Goal: Task Accomplishment & Management: Manage account settings

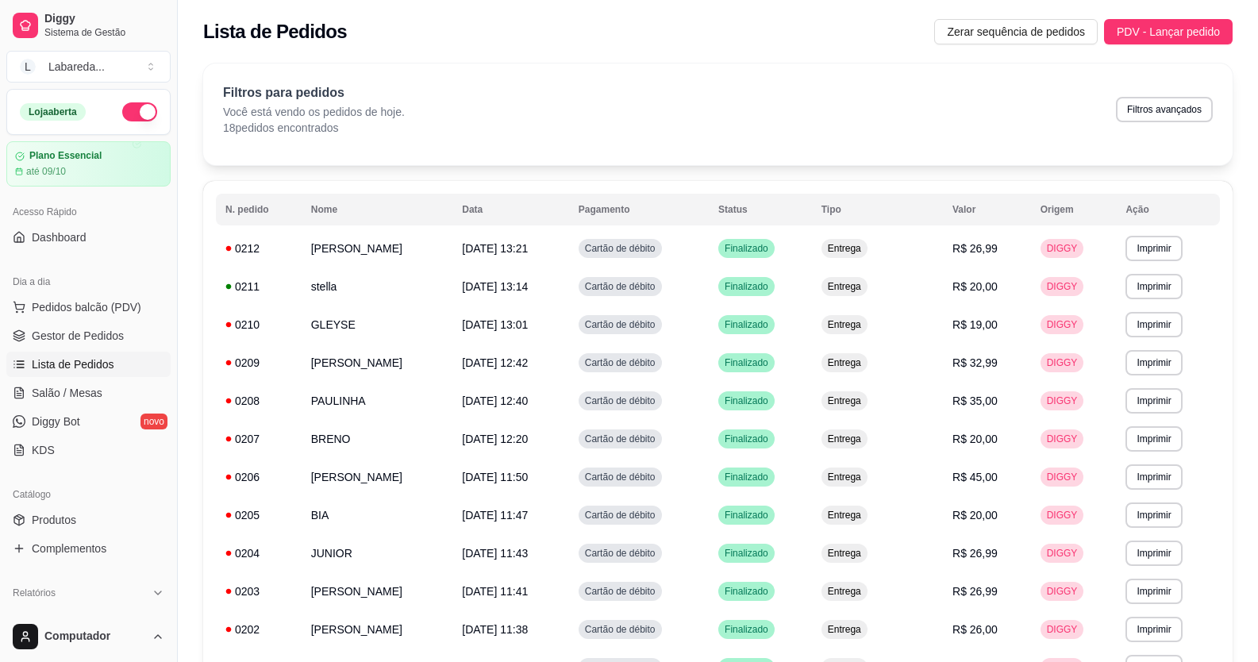
scroll to position [368, 0]
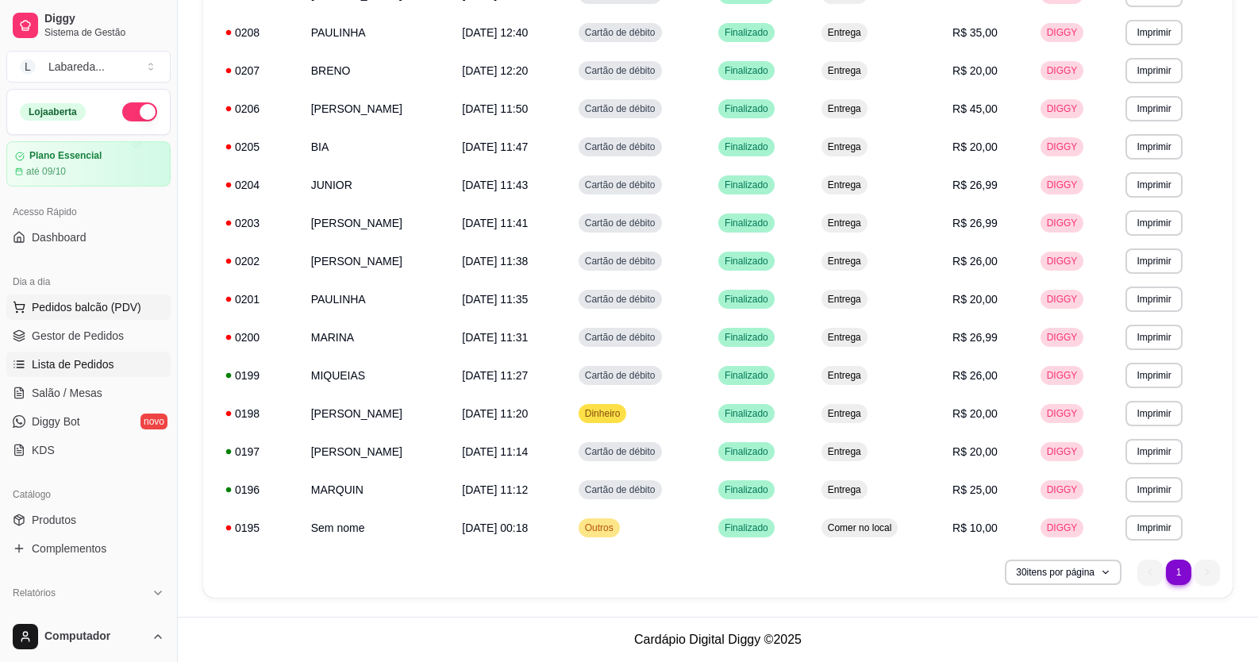
click at [82, 303] on span "Pedidos balcão (PDV)" at bounding box center [87, 307] width 110 height 16
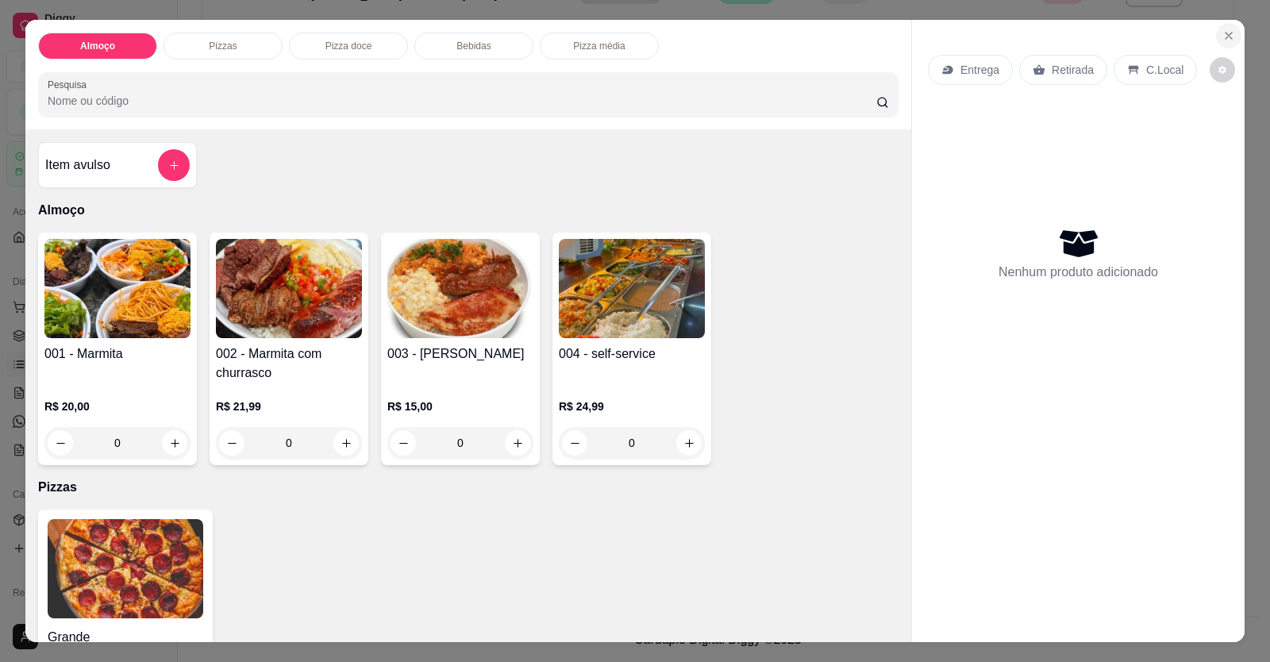
click at [1223, 30] on icon "Close" at bounding box center [1229, 35] width 13 height 13
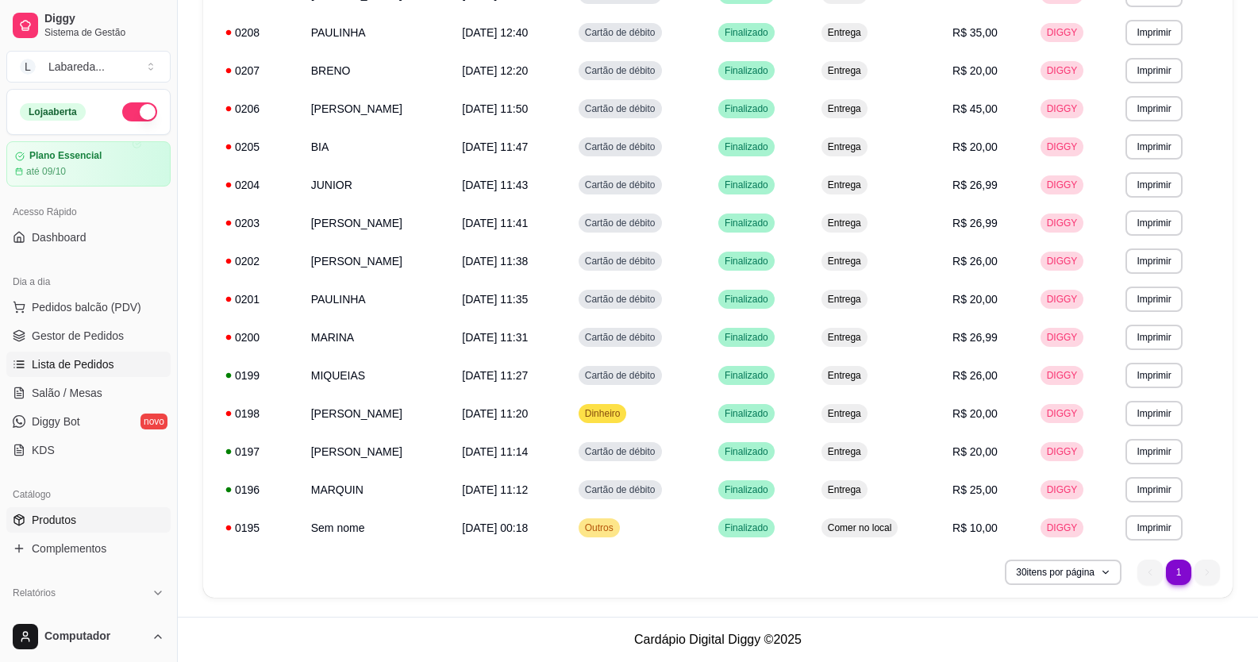
click at [64, 517] on span "Produtos" at bounding box center [54, 520] width 44 height 16
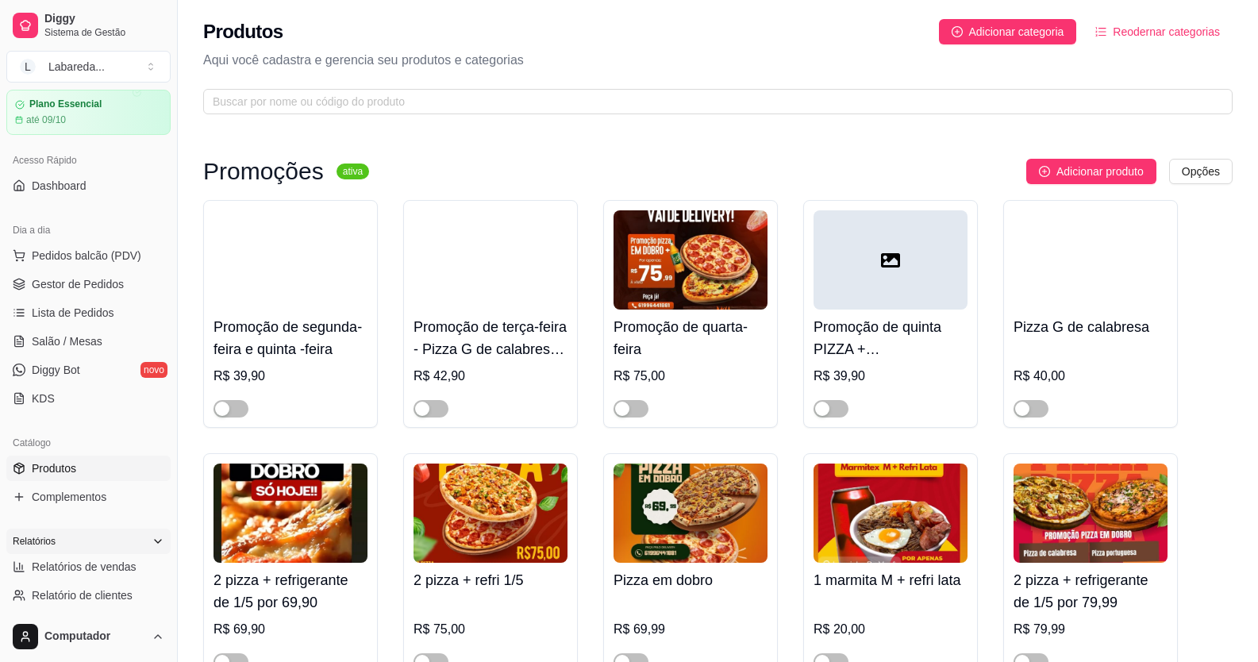
scroll to position [79, 0]
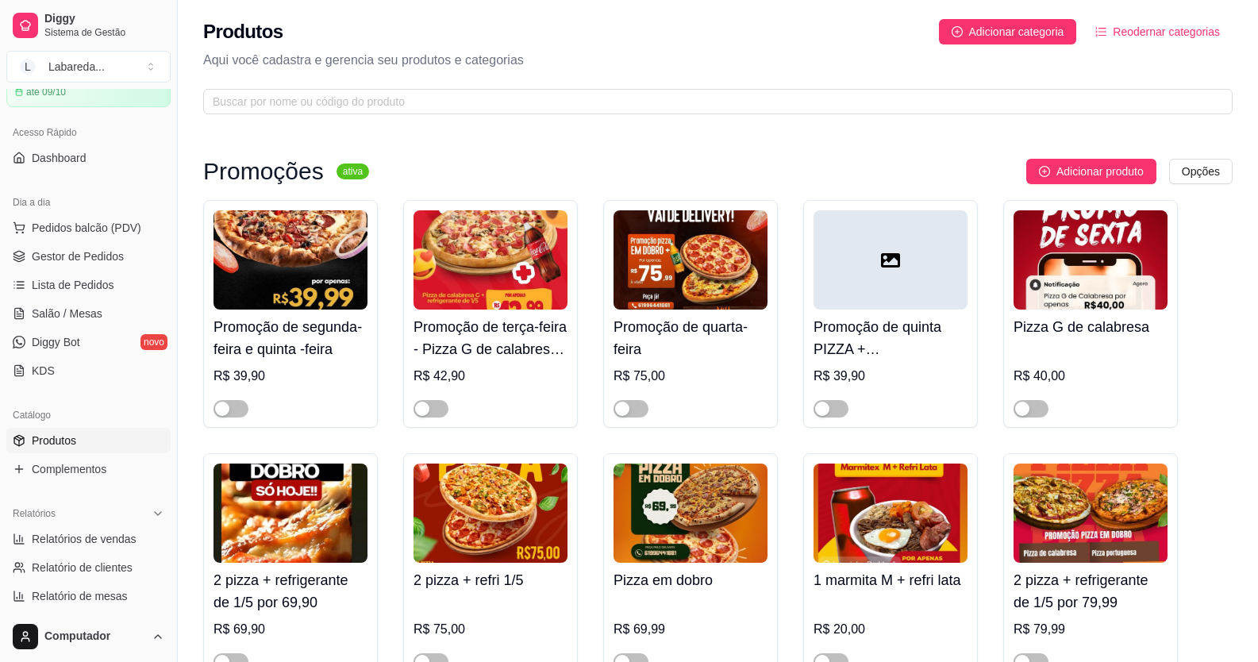
click at [67, 440] on span "Produtos" at bounding box center [54, 441] width 44 height 16
click at [57, 437] on span "Produtos" at bounding box center [54, 441] width 44 height 16
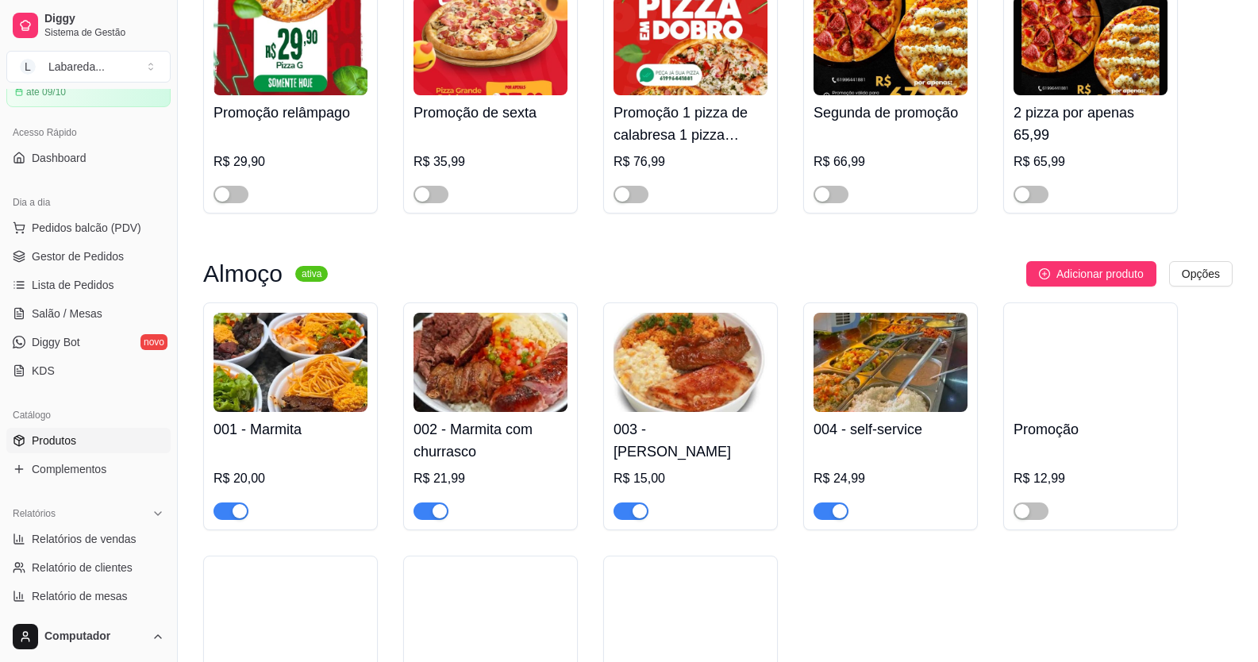
scroll to position [873, 0]
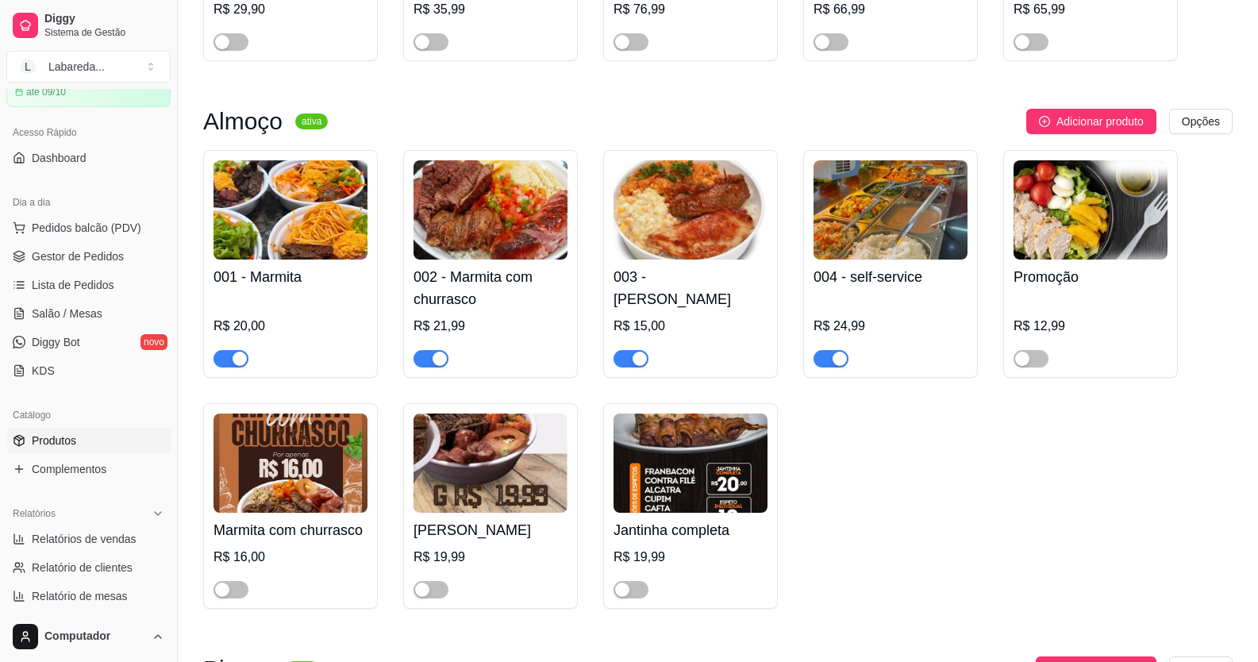
click at [233, 358] on div "button" at bounding box center [240, 359] width 14 height 14
click at [441, 359] on div "button" at bounding box center [440, 359] width 14 height 14
click at [622, 357] on span "button" at bounding box center [631, 358] width 35 height 17
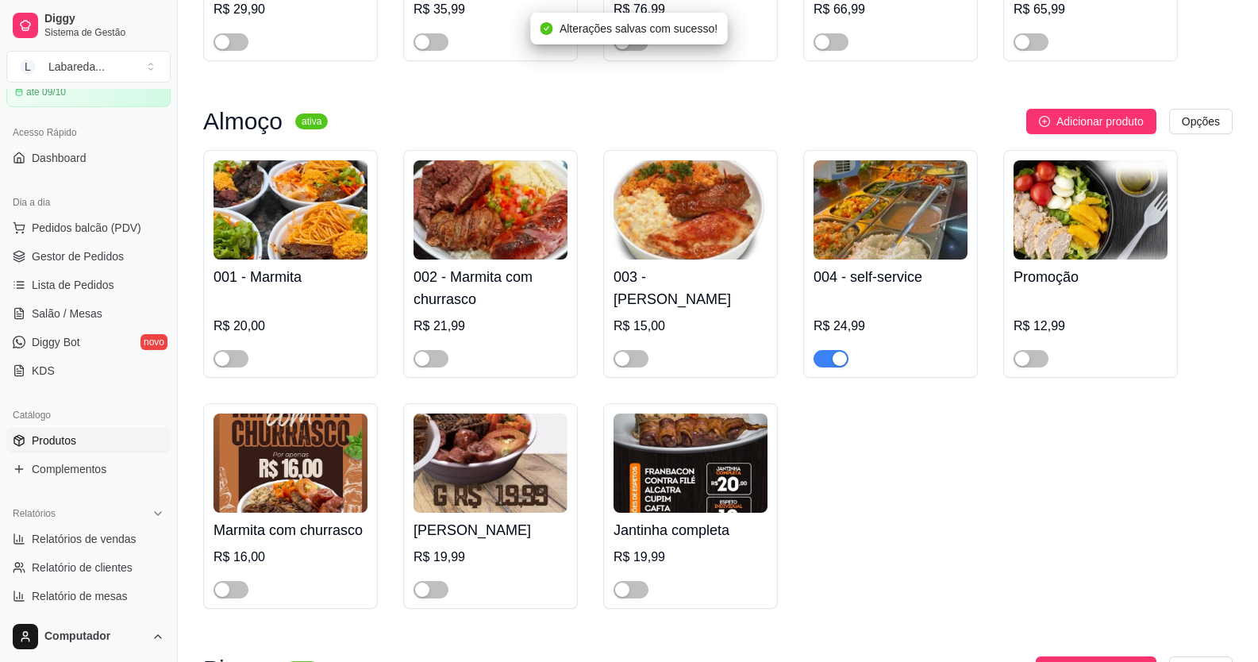
click at [842, 355] on div "button" at bounding box center [840, 359] width 14 height 14
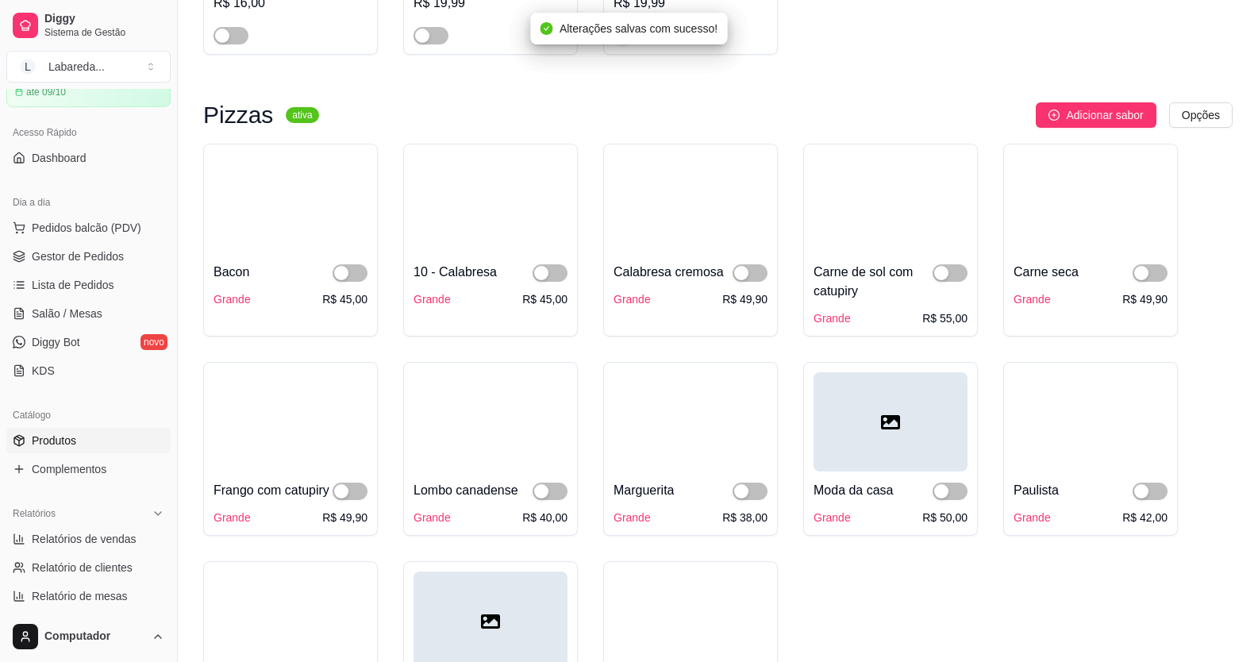
scroll to position [1588, 0]
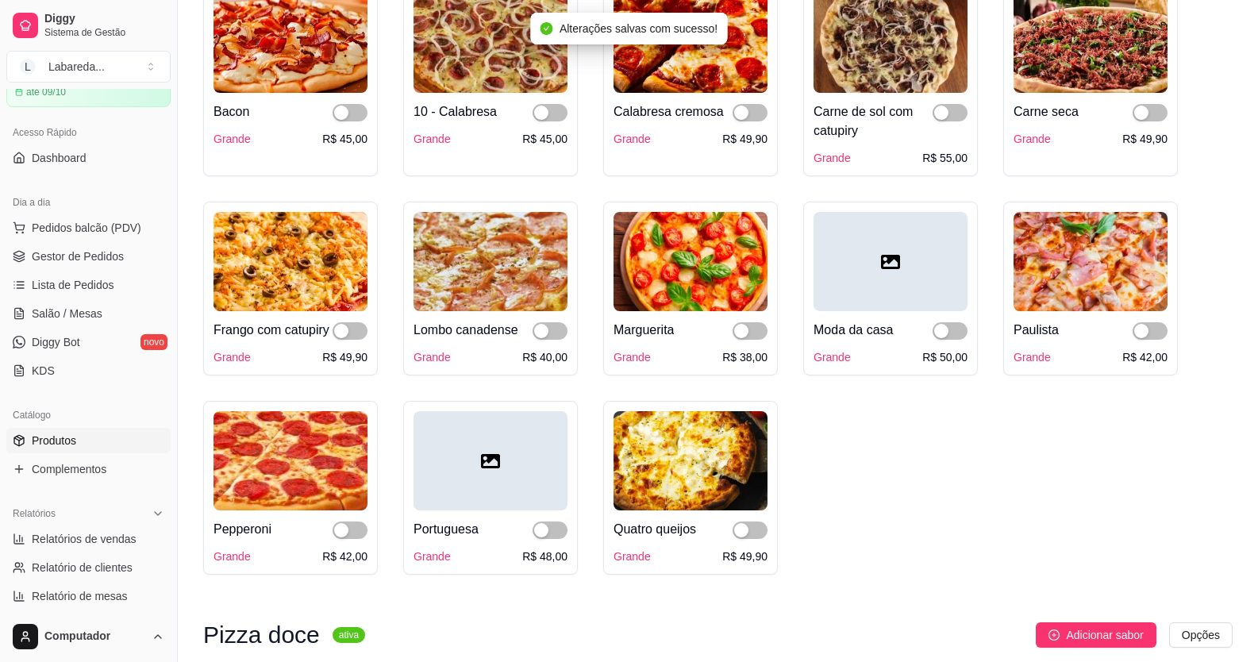
click at [330, 116] on div "Bacon" at bounding box center [291, 111] width 154 height 19
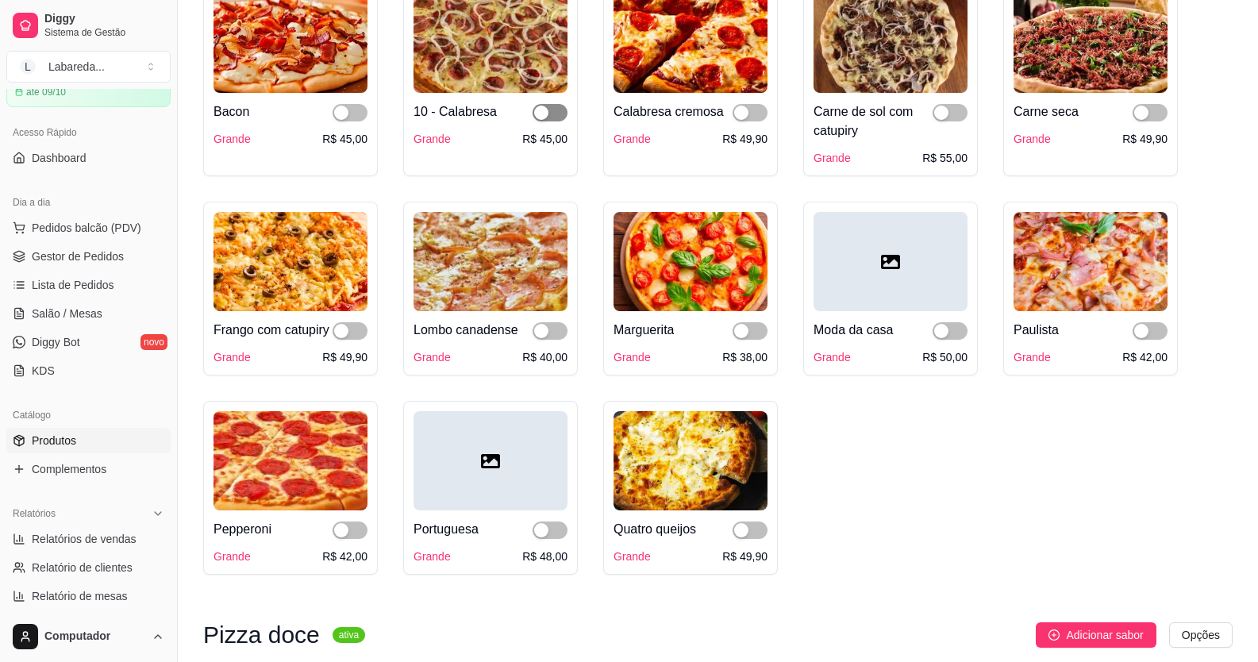
click at [552, 118] on span "button" at bounding box center [550, 112] width 35 height 17
click at [344, 110] on div "button" at bounding box center [341, 113] width 14 height 14
click at [742, 110] on div "button" at bounding box center [741, 113] width 14 height 14
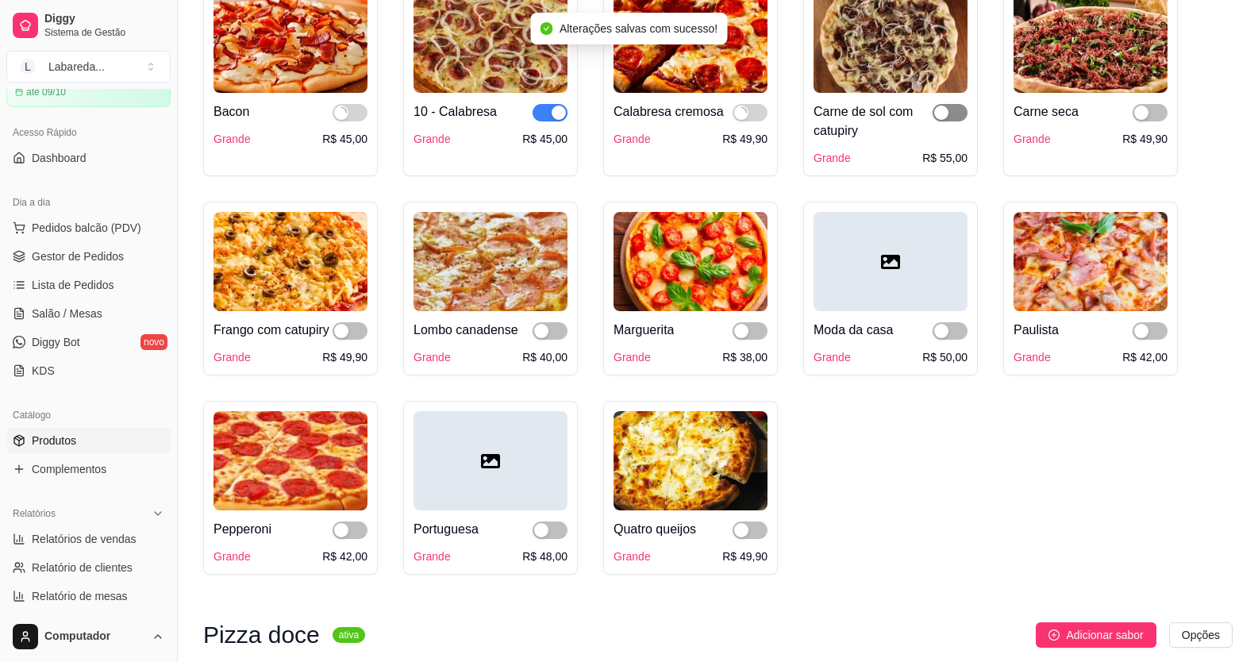
click at [946, 110] on div "button" at bounding box center [941, 113] width 14 height 14
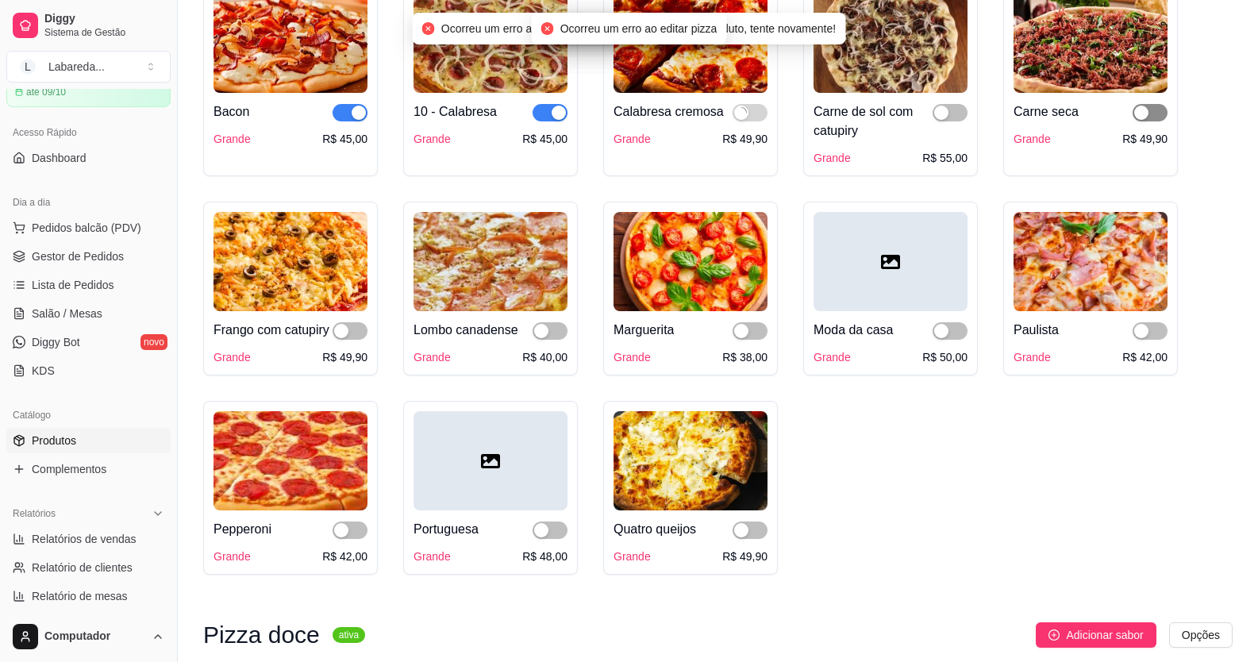
click at [1146, 112] on div "button" at bounding box center [1142, 113] width 14 height 14
click at [1138, 331] on div "button" at bounding box center [1142, 331] width 14 height 14
click at [939, 336] on div "button" at bounding box center [941, 331] width 14 height 14
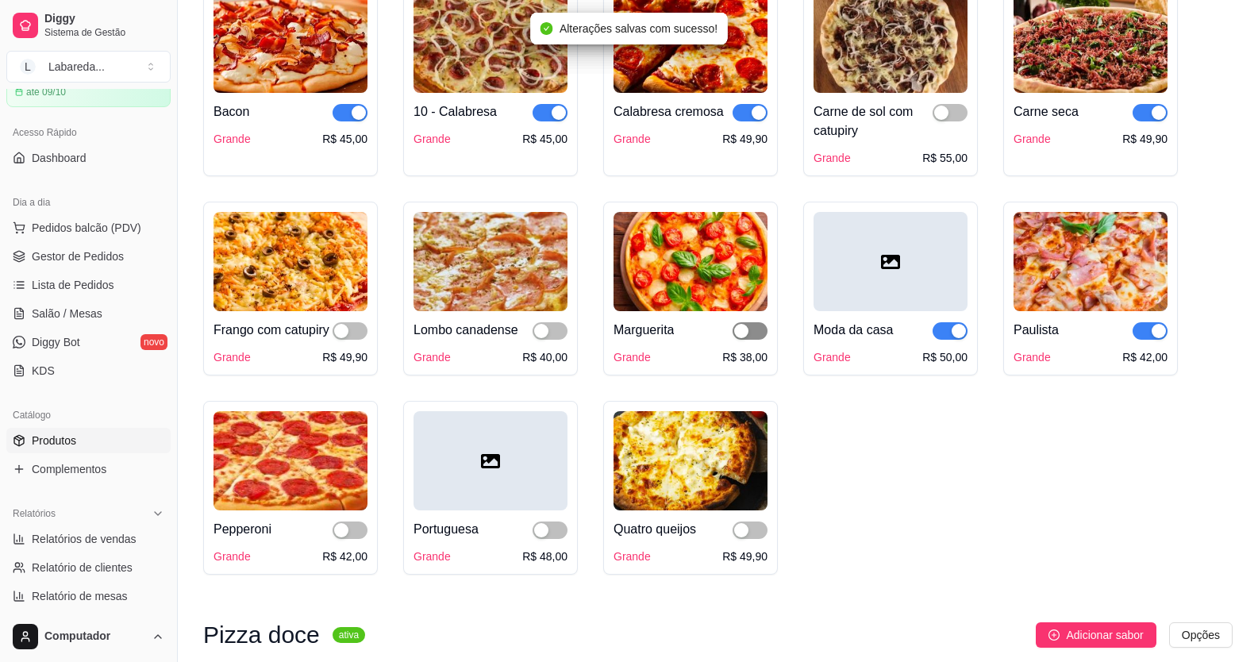
click at [754, 334] on span "button" at bounding box center [750, 330] width 35 height 17
drag, startPoint x: 555, startPoint y: 337, endPoint x: 362, endPoint y: 327, distance: 193.2
click at [553, 337] on span "button" at bounding box center [550, 330] width 35 height 17
click at [345, 337] on div "button" at bounding box center [341, 331] width 14 height 14
drag, startPoint x: 337, startPoint y: 556, endPoint x: 386, endPoint y: 558, distance: 49.3
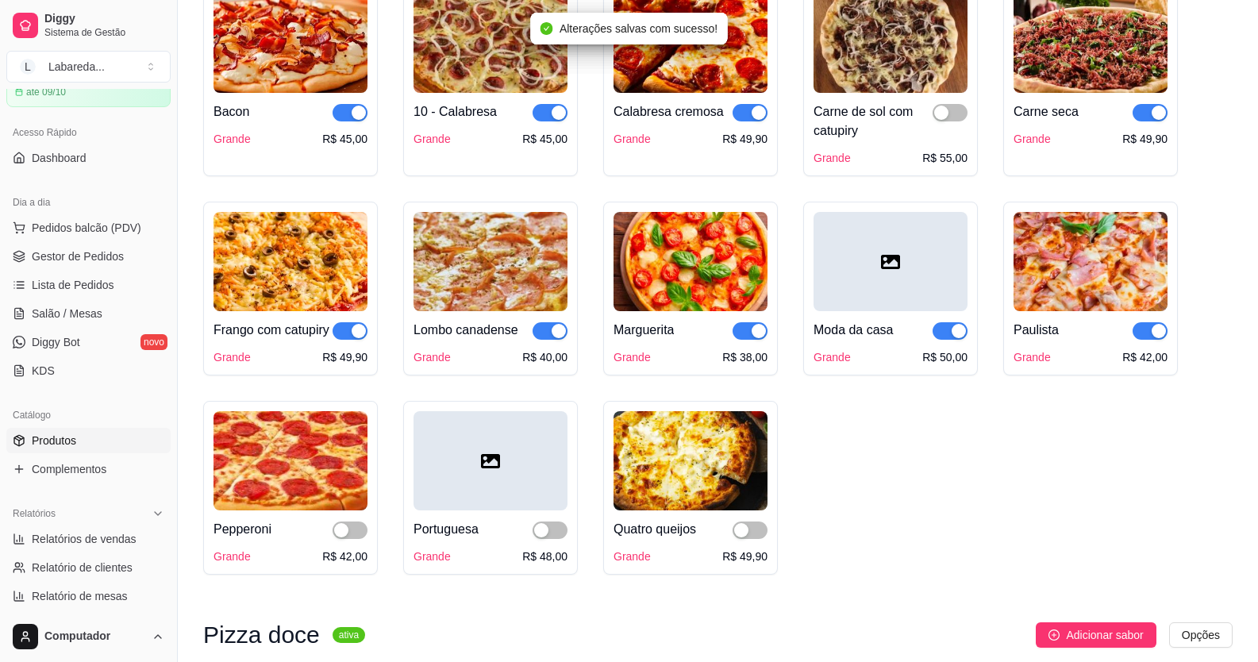
click at [337, 537] on div "button" at bounding box center [341, 530] width 14 height 14
click at [544, 537] on div "button" at bounding box center [541, 530] width 14 height 14
click at [746, 537] on div "button" at bounding box center [741, 530] width 14 height 14
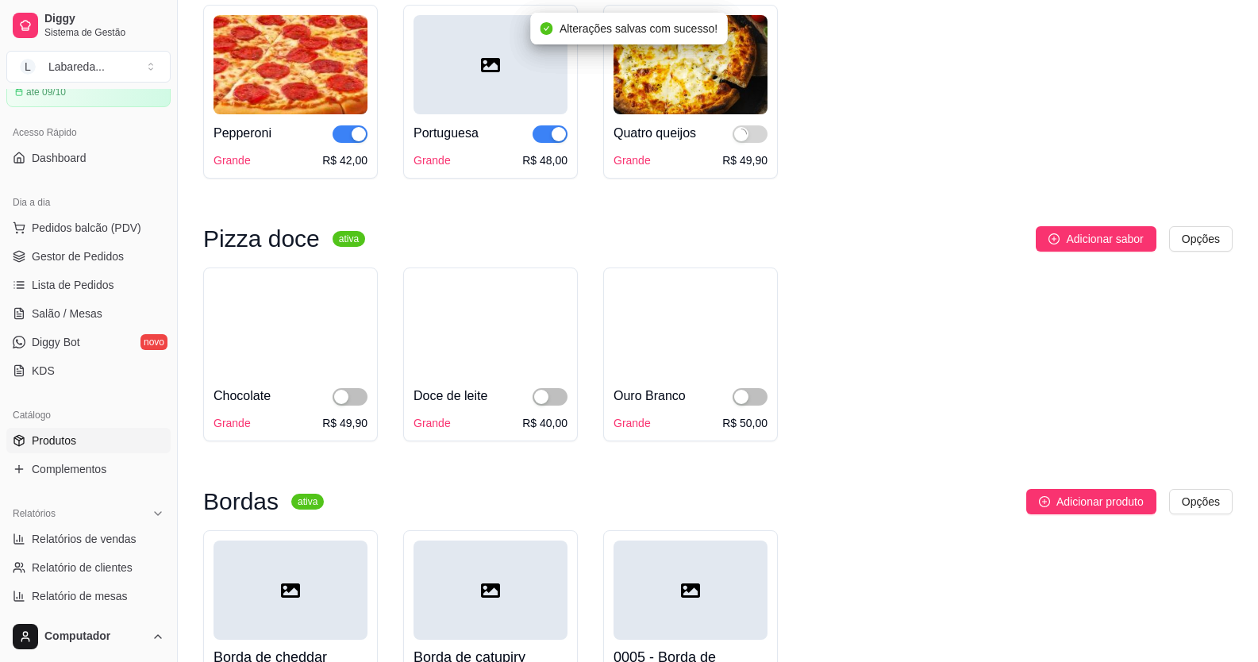
scroll to position [1985, 0]
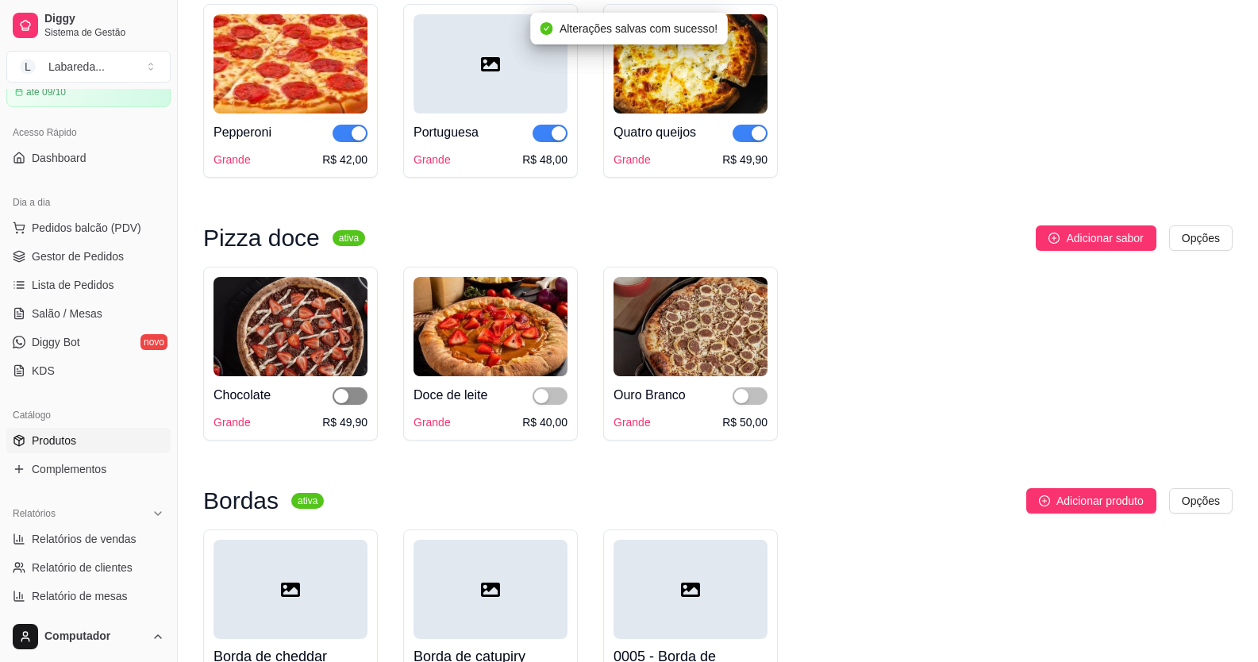
click at [346, 403] on div "button" at bounding box center [341, 396] width 14 height 14
click at [554, 405] on span "button" at bounding box center [550, 395] width 35 height 17
click at [741, 403] on div "button" at bounding box center [741, 396] width 14 height 14
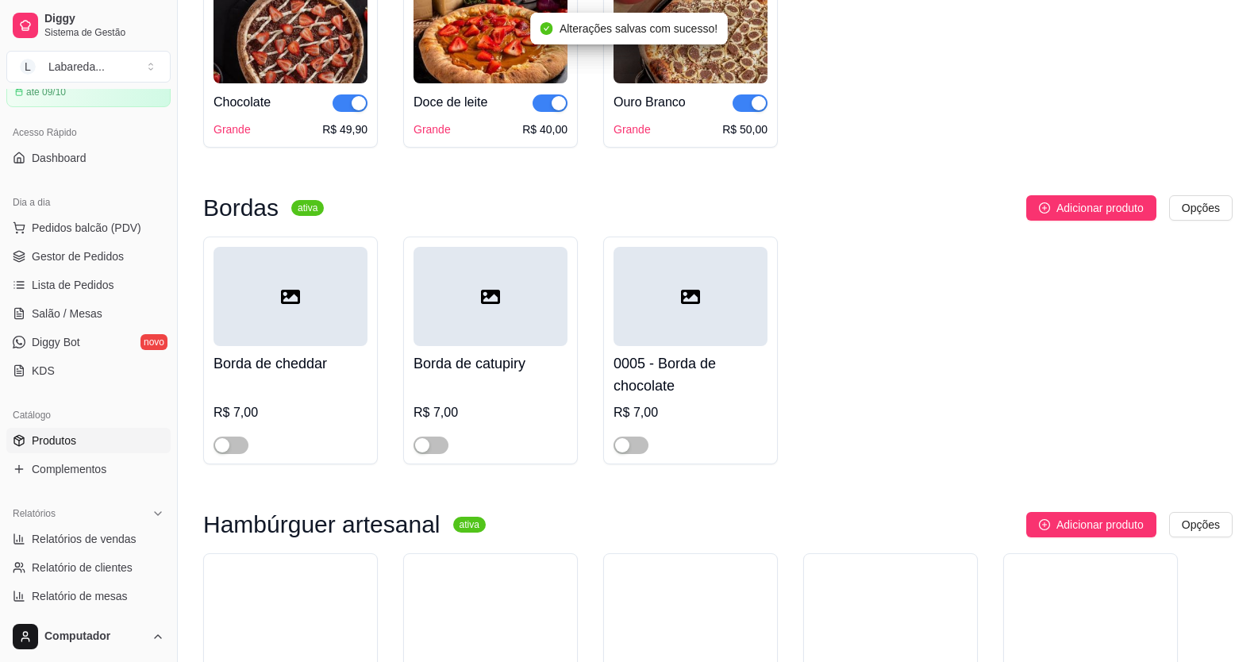
scroll to position [2382, 0]
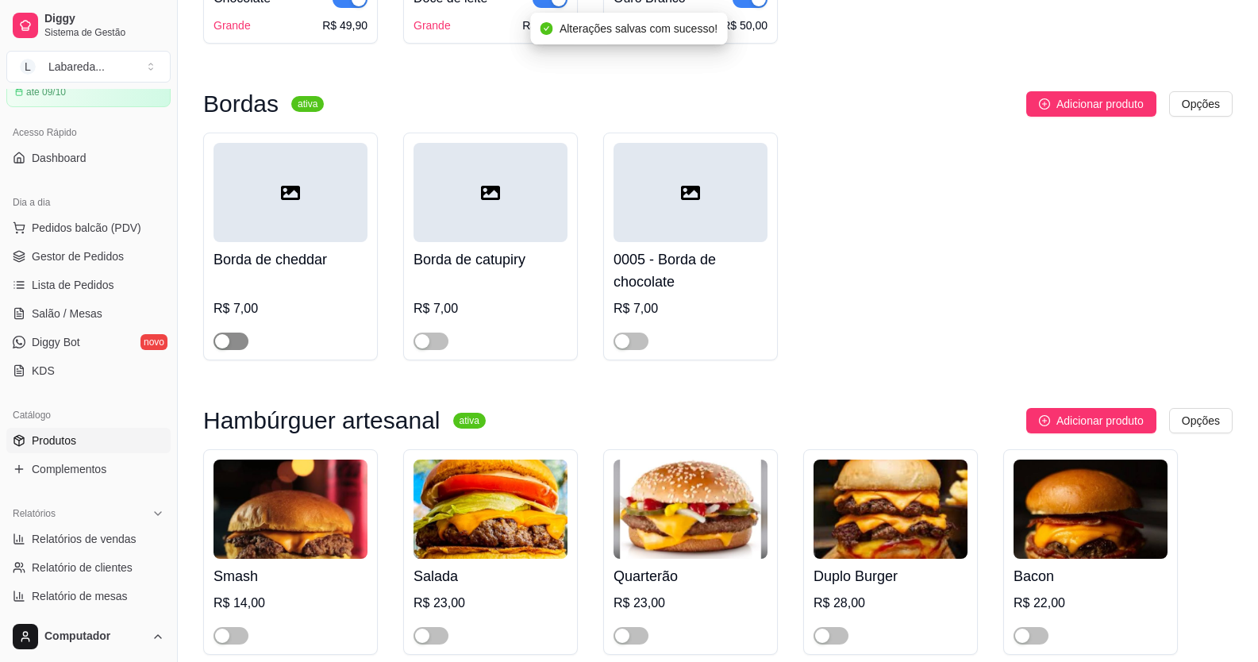
click at [224, 349] on div "button" at bounding box center [222, 341] width 14 height 14
click at [425, 349] on div "button" at bounding box center [422, 341] width 14 height 14
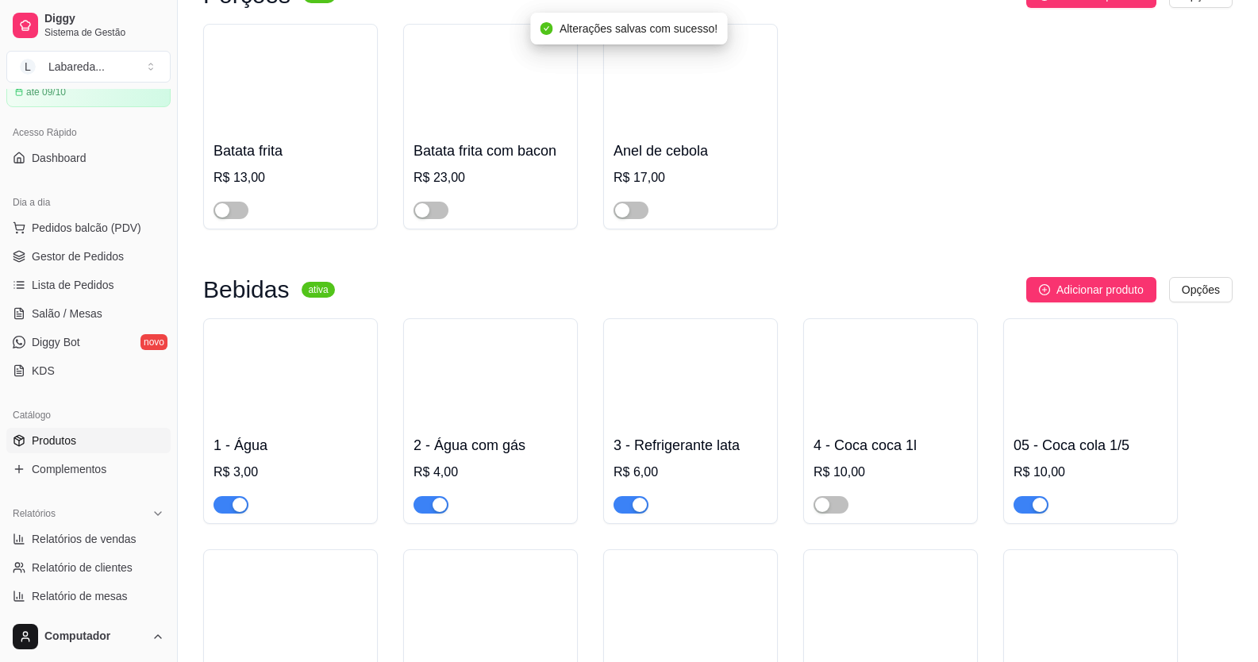
scroll to position [3335, 0]
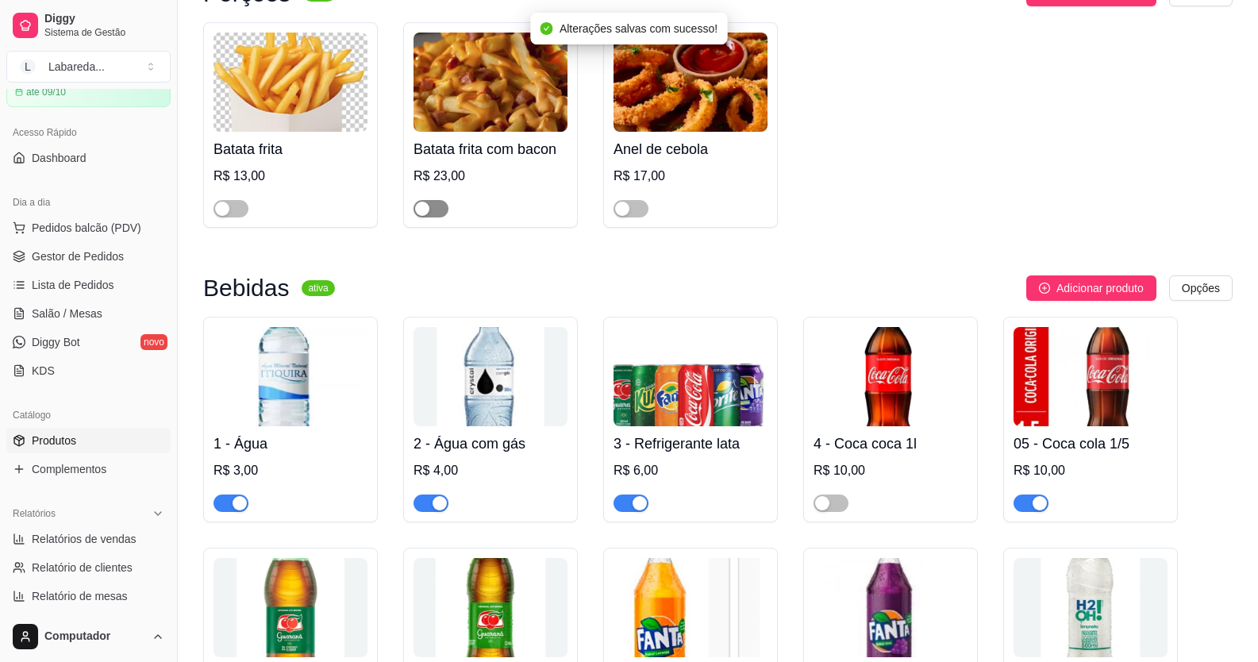
click at [418, 216] on div "button" at bounding box center [422, 209] width 14 height 14
click at [220, 216] on div "button" at bounding box center [222, 209] width 14 height 14
click at [625, 218] on span "button" at bounding box center [631, 208] width 35 height 17
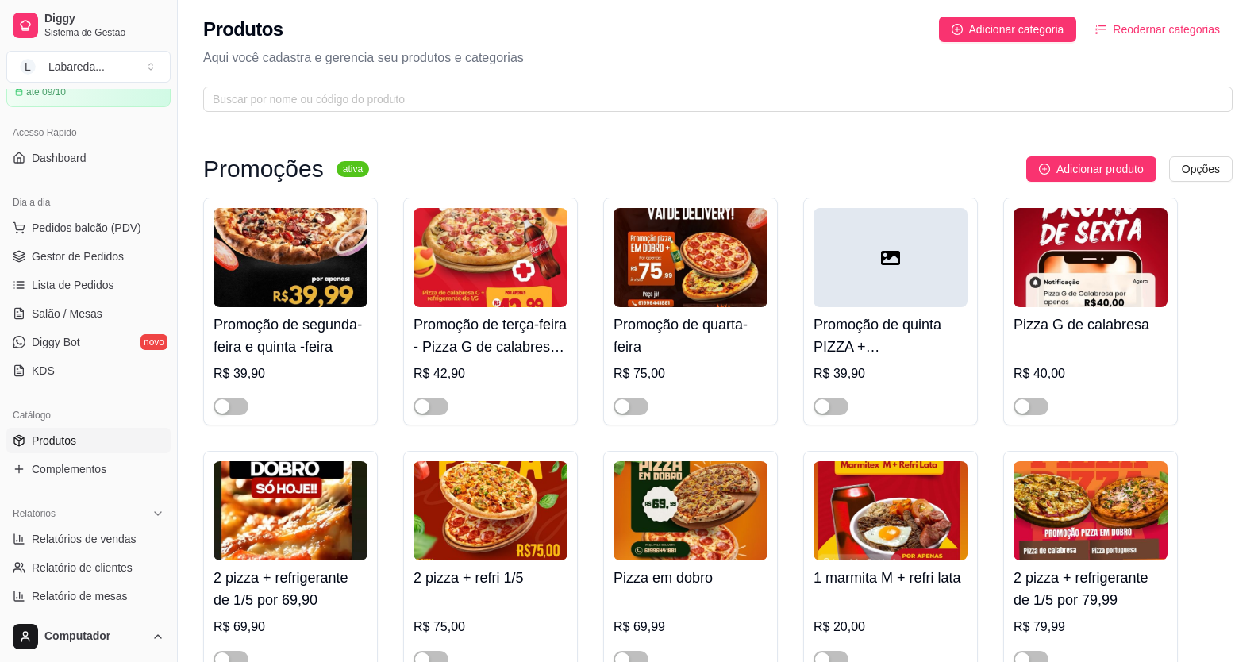
scroll to position [0, 0]
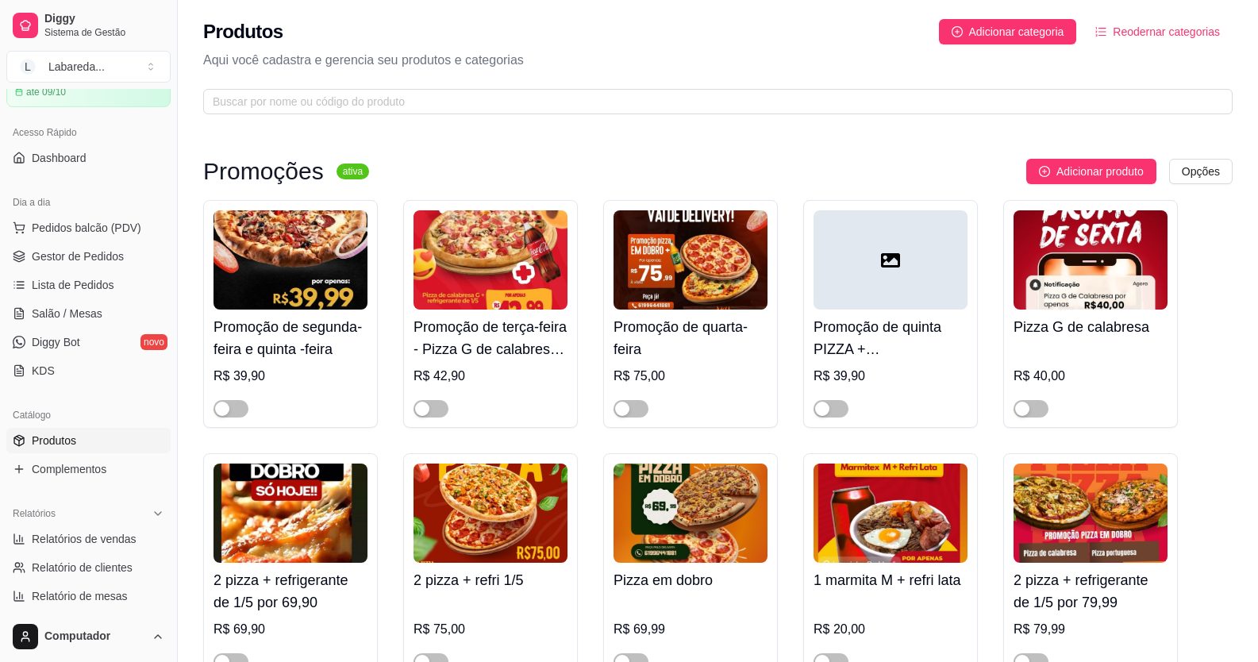
click at [1162, 380] on div "R$ 40,00" at bounding box center [1091, 376] width 154 height 19
